Goal: Task Accomplishment & Management: Manage account settings

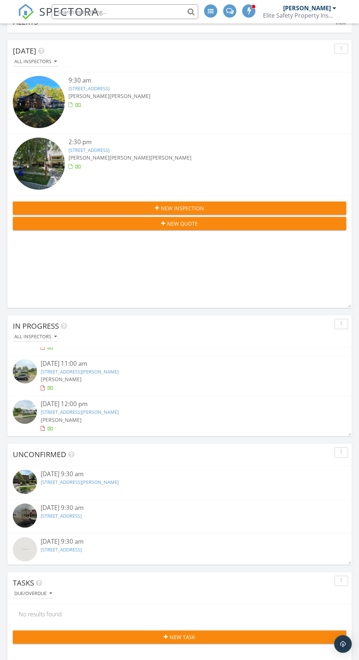
click at [82, 515] on link "200 N Main St, Hudson, OH 44236" at bounding box center [61, 515] width 41 height 7
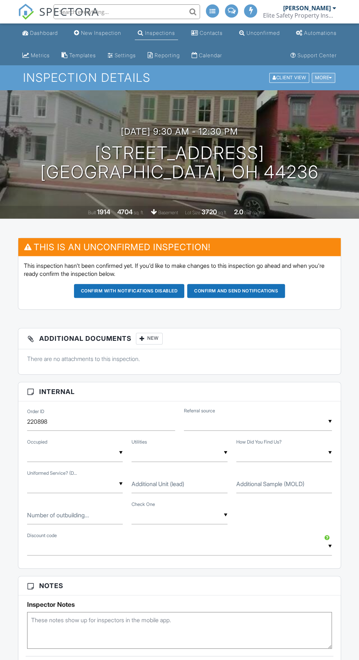
click at [330, 77] on div at bounding box center [330, 78] width 3 height 5
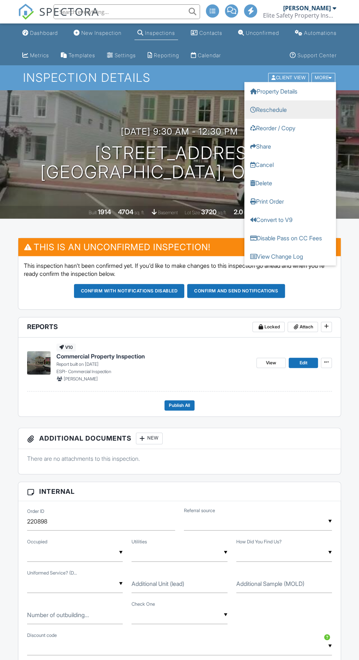
click at [303, 106] on link "Reschedule" at bounding box center [291, 109] width 92 height 18
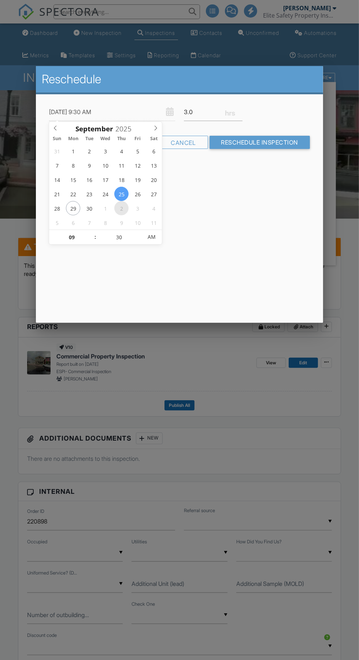
type input "10/02/2025 9:30 AM"
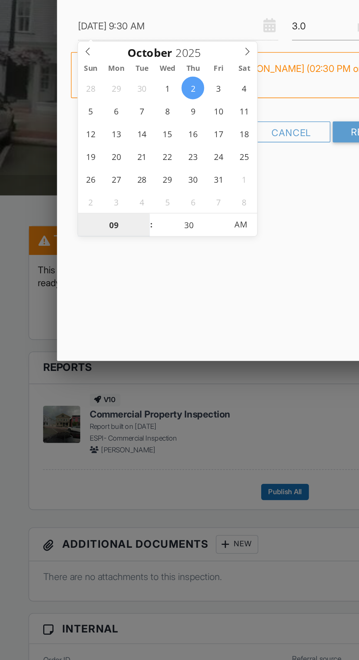
type input "02"
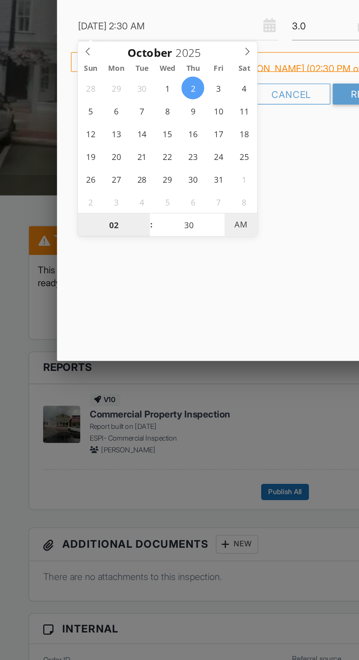
click at [153, 235] on span "AM" at bounding box center [152, 237] width 20 height 15
type input "[DATE] 2:30 PM"
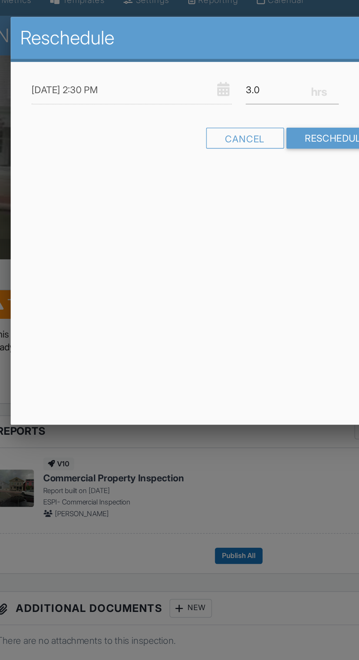
click at [118, 113] on input "[DATE] 2:30 PM" at bounding box center [112, 112] width 126 height 18
click at [235, 142] on input "Reschedule Inspection" at bounding box center [260, 142] width 101 height 13
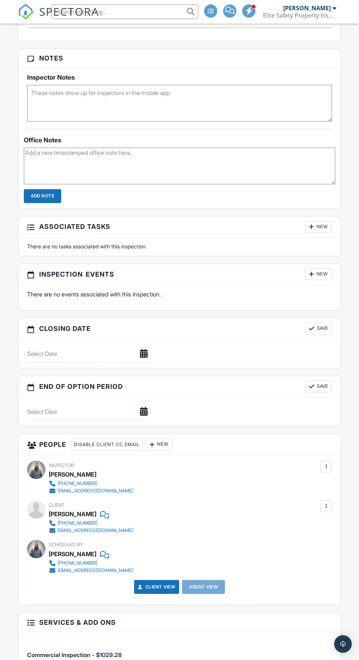
scroll to position [628, 0]
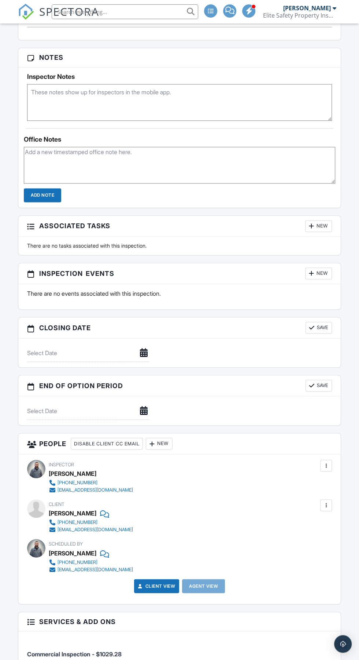
click at [168, 440] on div "New" at bounding box center [159, 444] width 27 height 12
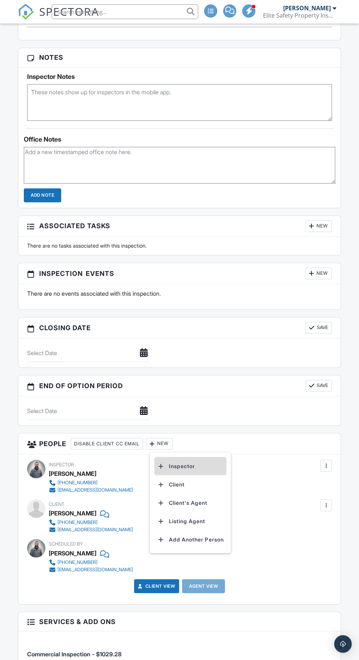
click at [214, 458] on li "Inspector" at bounding box center [190, 466] width 72 height 18
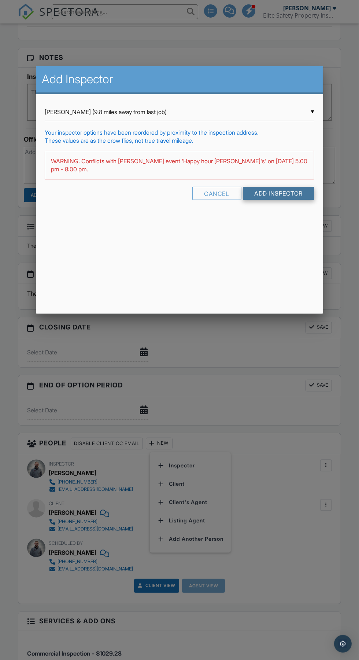
click at [285, 198] on input "Add Inspector" at bounding box center [279, 193] width 72 height 13
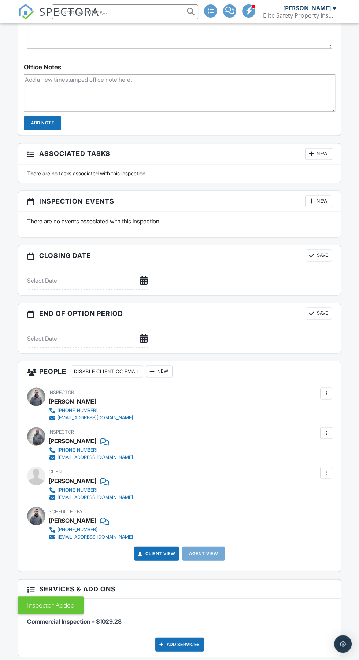
scroll to position [709, 0]
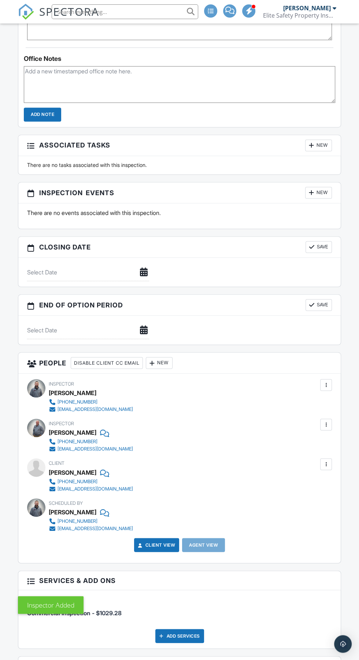
click at [156, 359] on div at bounding box center [152, 362] width 7 height 7
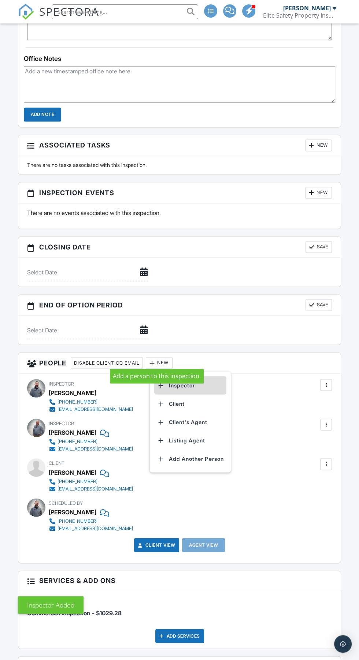
click at [208, 381] on li "Inspector" at bounding box center [190, 385] width 72 height 18
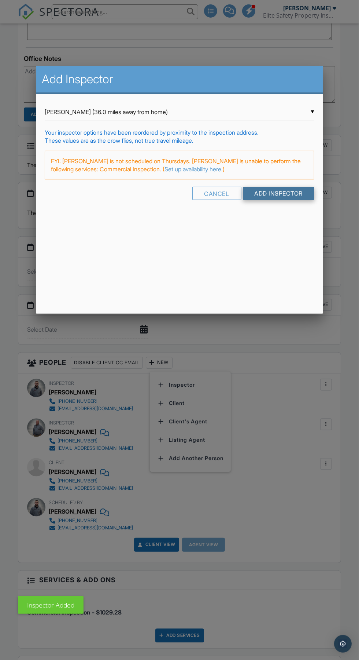
click at [291, 199] on input "Add Inspector" at bounding box center [279, 193] width 72 height 13
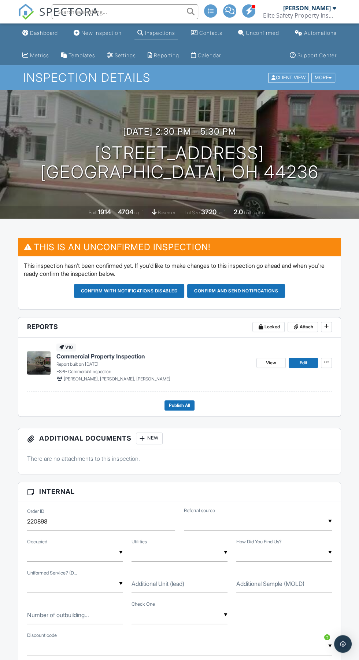
click at [258, 290] on button "Confirm and send notifications" at bounding box center [236, 291] width 98 height 14
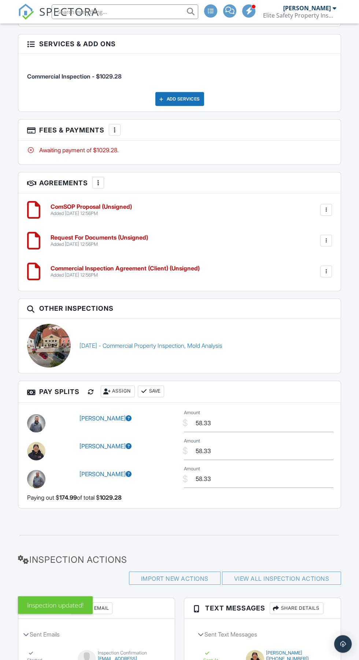
scroll to position [1211, 0]
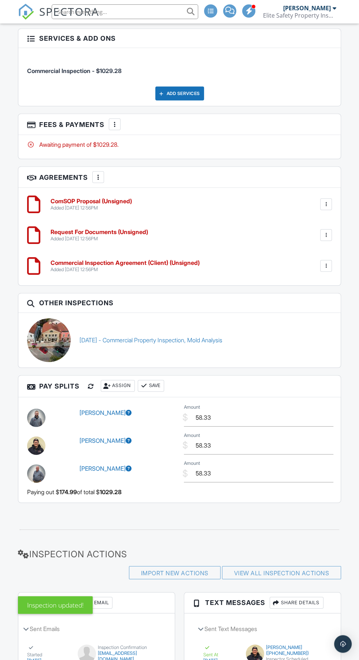
click at [326, 262] on div at bounding box center [326, 265] width 7 height 7
click at [326, 201] on div at bounding box center [326, 204] width 7 height 7
click at [119, 199] on h6 "ComSOP Proposal (Unsigned)" at bounding box center [91, 201] width 81 height 7
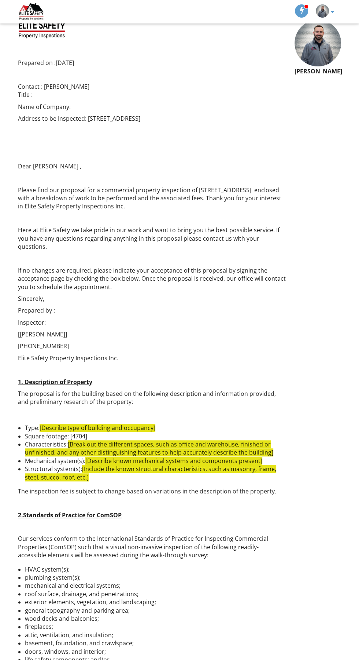
scroll to position [96, 0]
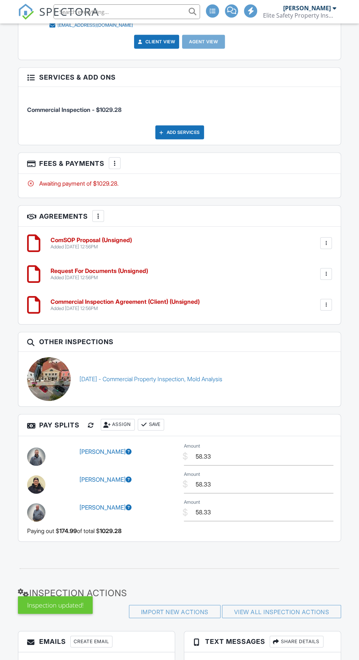
click at [326, 237] on div at bounding box center [327, 243] width 12 height 12
click at [309, 296] on li "Delete" at bounding box center [307, 300] width 42 height 18
